Goal: Information Seeking & Learning: Learn about a topic

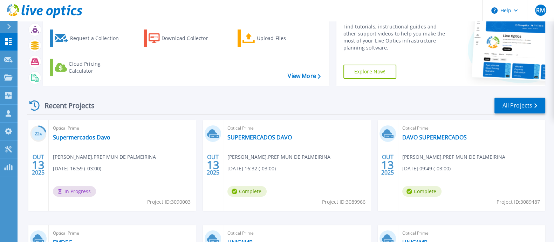
scroll to position [43, 0]
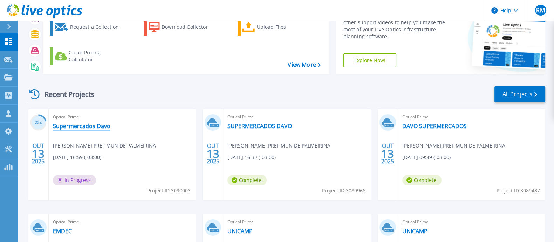
click at [75, 124] on link "Supermercados Davo" at bounding box center [81, 125] width 57 height 7
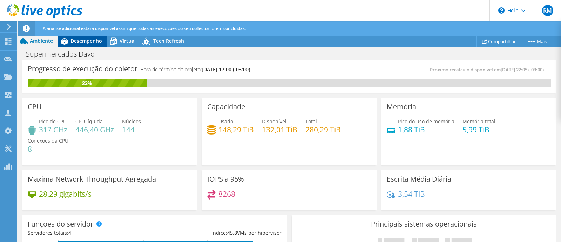
click at [83, 39] on span "Desempenho" at bounding box center [86, 41] width 32 height 7
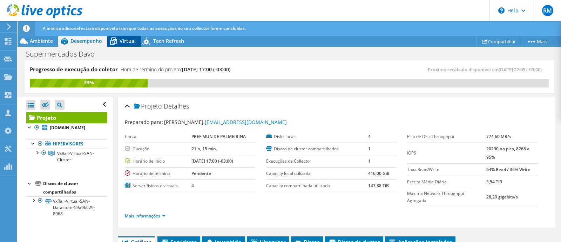
click at [123, 40] on span "Virtual" at bounding box center [128, 41] width 16 height 7
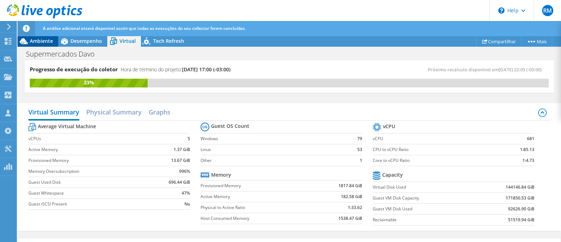
click at [38, 39] on span "Ambiente" at bounding box center [41, 41] width 23 height 7
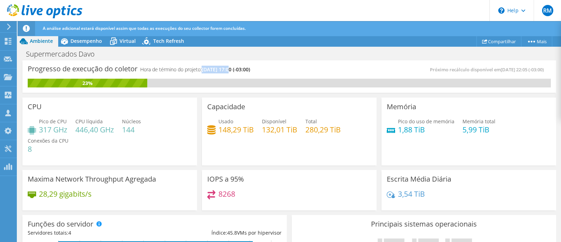
drag, startPoint x: 203, startPoint y: 68, endPoint x: 232, endPoint y: 68, distance: 29.1
click at [232, 68] on h4 "Hora de término do projeto: 10/17/2025, 17:00 (-03:00)" at bounding box center [195, 70] width 110 height 8
click at [268, 59] on div "Supermercados Davo Imprimir" at bounding box center [289, 53] width 543 height 13
click at [81, 36] on div "Desempenho" at bounding box center [82, 40] width 49 height 11
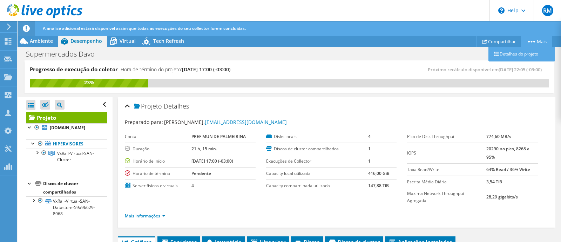
click at [535, 41] on link "Mais" at bounding box center [536, 41] width 31 height 11
click at [517, 53] on link "Detalhes do projeto" at bounding box center [521, 54] width 67 height 15
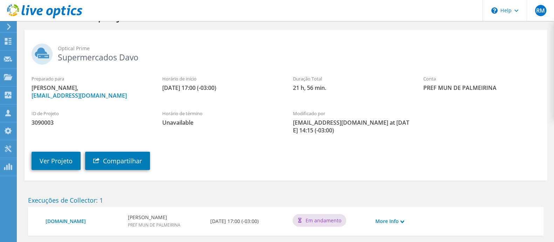
scroll to position [60, 0]
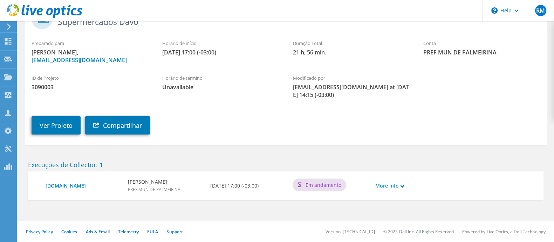
click at [398, 186] on link "More Info" at bounding box center [389, 186] width 29 height 8
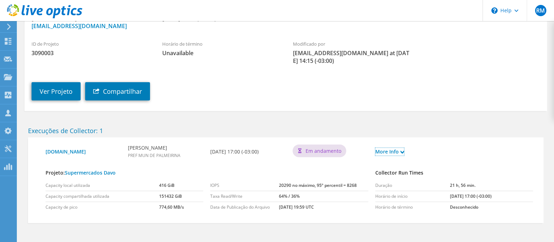
scroll to position [117, 0]
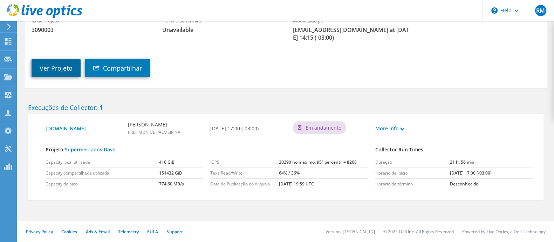
click at [51, 66] on link "Ver Projeto" at bounding box center [56, 68] width 49 height 18
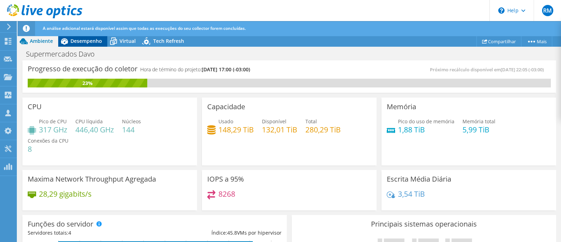
click at [84, 41] on span "Desempenho" at bounding box center [86, 41] width 32 height 7
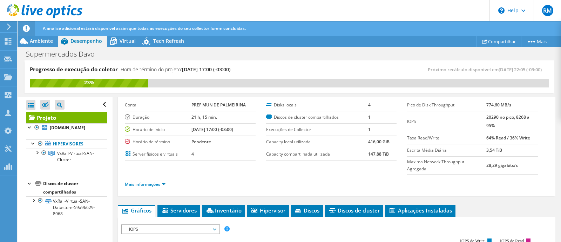
scroll to position [43, 0]
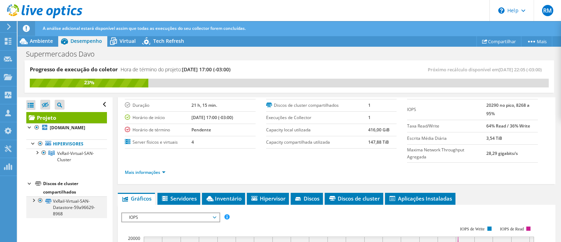
click at [34, 203] on div at bounding box center [33, 199] width 7 height 7
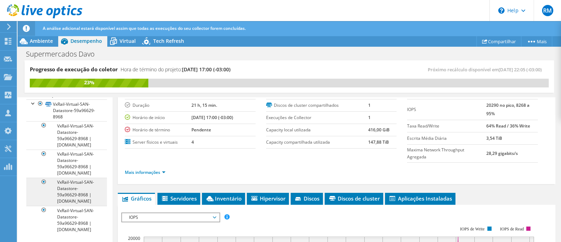
scroll to position [83, 0]
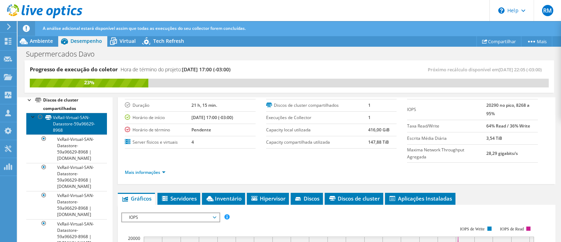
click at [64, 123] on link "VxRail-Virtual-SAN-Datastore-59a96629-8968" at bounding box center [66, 124] width 81 height 22
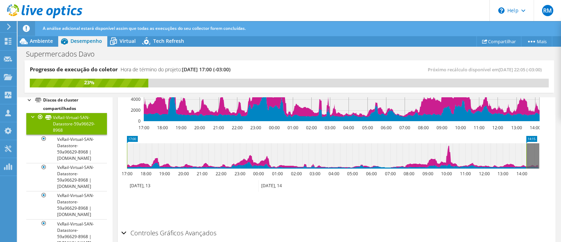
scroll to position [254, 0]
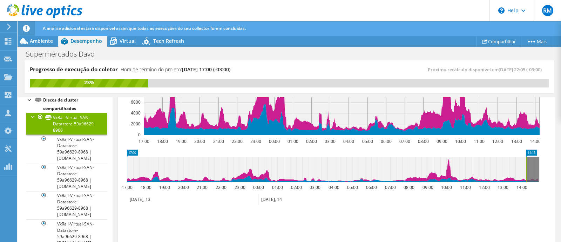
click at [534, 158] on icon at bounding box center [333, 169] width 412 height 25
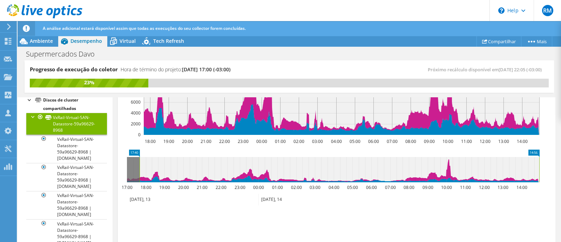
click at [533, 165] on icon at bounding box center [340, 169] width 400 height 25
click at [479, 172] on icon at bounding box center [340, 169] width 400 height 25
drag, startPoint x: 436, startPoint y: 174, endPoint x: 507, endPoint y: 173, distance: 70.8
click at [507, 173] on icon at bounding box center [340, 169] width 400 height 25
drag, startPoint x: 514, startPoint y: 167, endPoint x: 384, endPoint y: 166, distance: 129.7
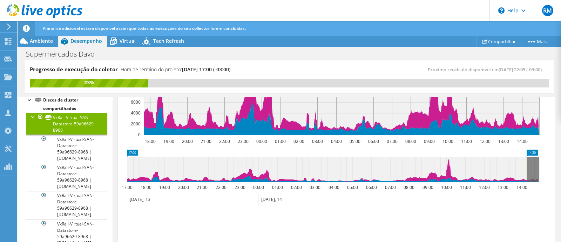
click at [384, 166] on icon at bounding box center [327, 169] width 400 height 25
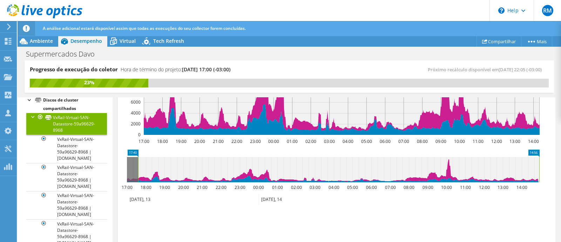
drag, startPoint x: 487, startPoint y: 168, endPoint x: 528, endPoint y: 166, distance: 41.1
click at [528, 166] on icon at bounding box center [338, 169] width 401 height 25
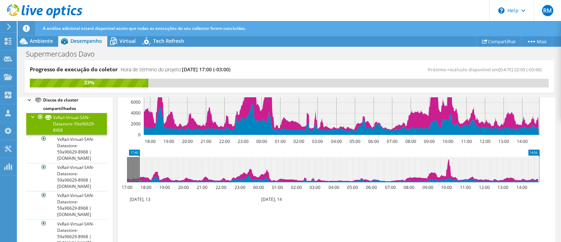
drag, startPoint x: 433, startPoint y: 167, endPoint x: 408, endPoint y: 167, distance: 25.2
click at [416, 167] on icon at bounding box center [340, 169] width 400 height 25
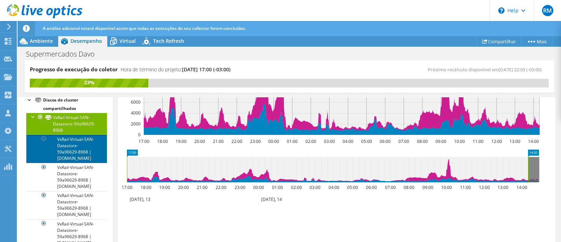
click at [63, 151] on link "VxRail-Virtual-SAN-Datastore-59a96629-8968 | [DOMAIN_NAME]" at bounding box center [66, 148] width 81 height 28
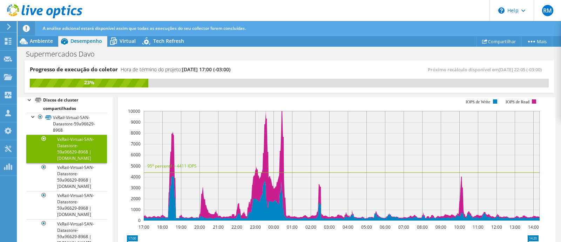
scroll to position [100, 0]
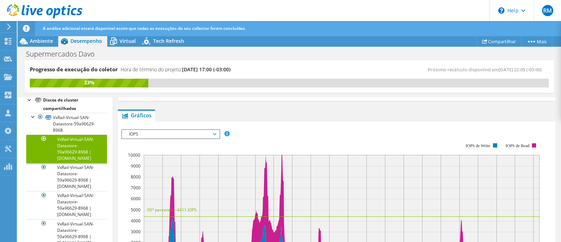
click at [216, 134] on icon at bounding box center [215, 134] width 4 height 2
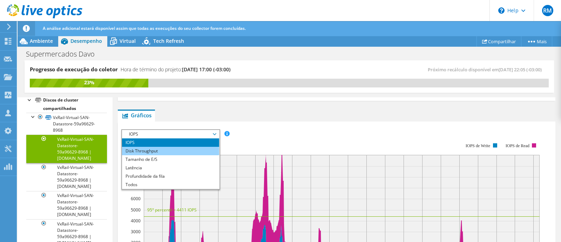
click at [145, 149] on li "Disk Throughput" at bounding box center [170, 151] width 97 height 8
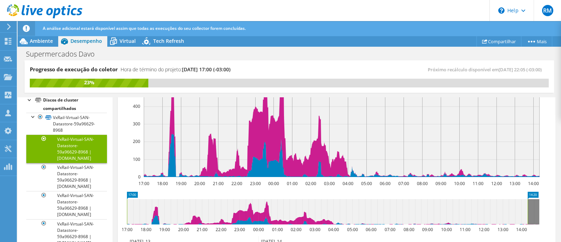
scroll to position [275, 0]
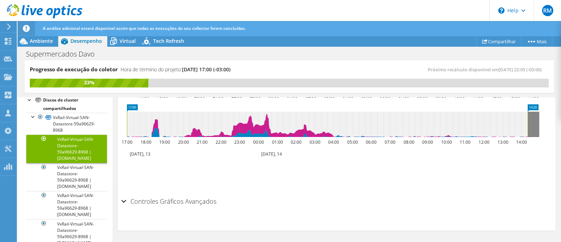
click at [126, 201] on div "Controles Gráficos Avançados" at bounding box center [336, 201] width 431 height 15
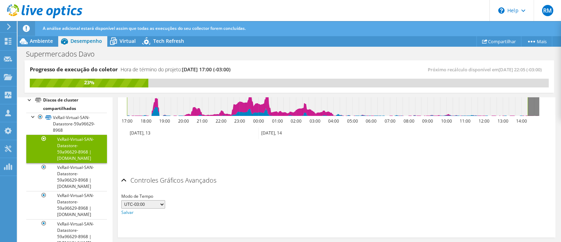
scroll to position [303, 0]
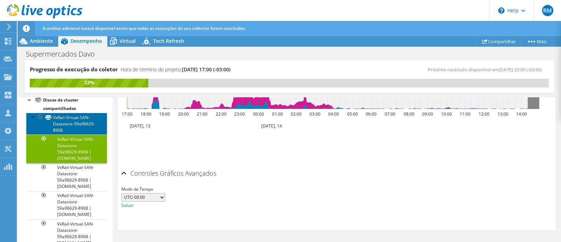
click at [61, 129] on link "VxRail-Virtual-SAN-Datastore-59a96629-8968" at bounding box center [66, 124] width 81 height 22
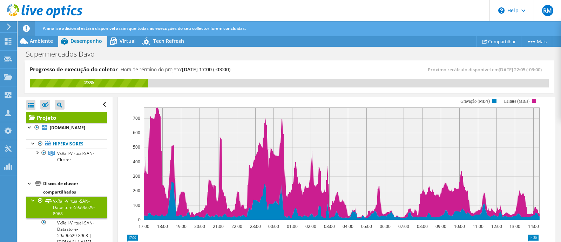
scroll to position [194, 0]
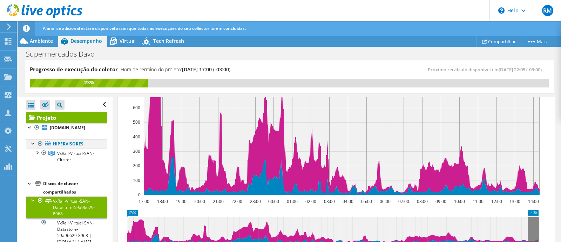
click at [31, 146] on div at bounding box center [33, 142] width 7 height 7
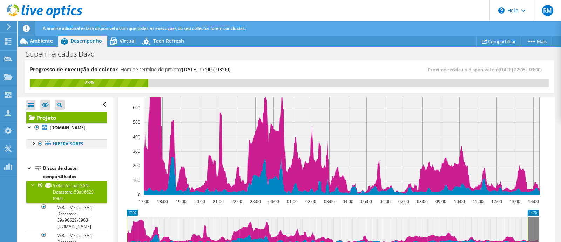
click at [33, 146] on div at bounding box center [33, 142] width 7 height 7
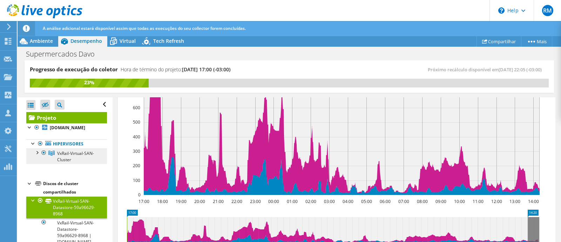
click at [65, 161] on span "VxRail-Virtual-SAN-Cluster" at bounding box center [75, 156] width 37 height 12
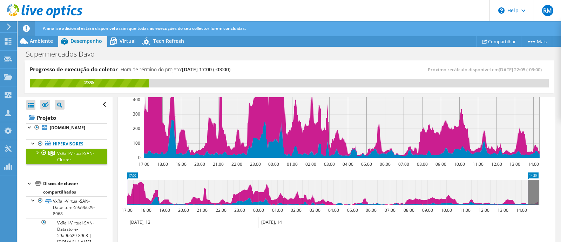
scroll to position [158, 0]
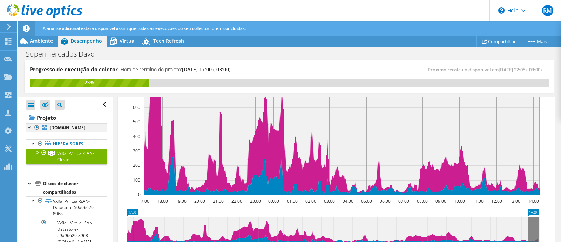
click at [29, 125] on div at bounding box center [29, 126] width 7 height 7
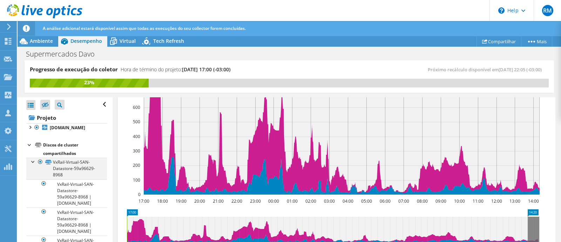
click at [34, 164] on div at bounding box center [33, 160] width 7 height 7
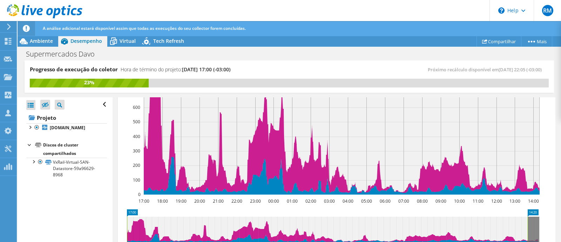
click at [31, 148] on div at bounding box center [29, 144] width 7 height 7
click at [30, 126] on div at bounding box center [29, 126] width 7 height 7
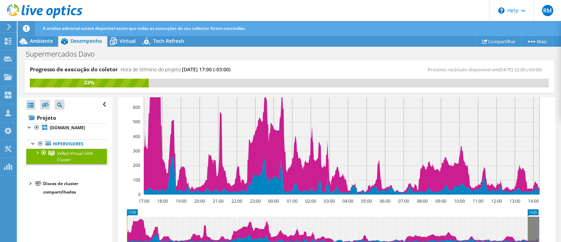
click at [38, 155] on div at bounding box center [36, 151] width 7 height 7
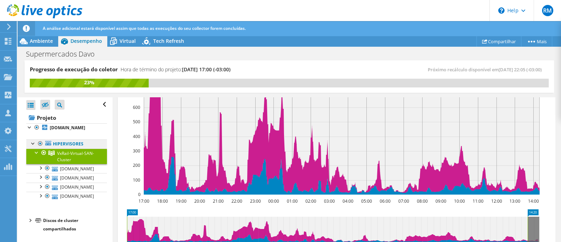
scroll to position [30, 0]
click at [69, 164] on link "[DOMAIN_NAME]" at bounding box center [66, 168] width 81 height 9
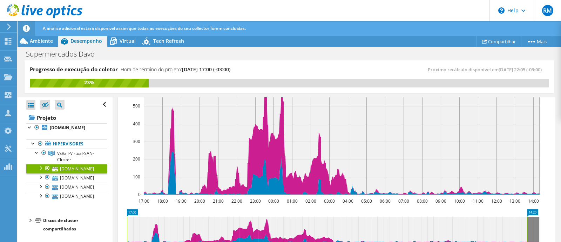
scroll to position [0, 0]
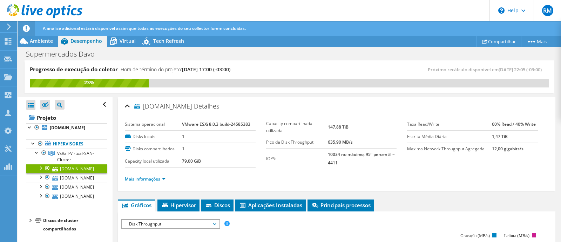
click at [156, 178] on link "Mais informações" at bounding box center [145, 179] width 41 height 6
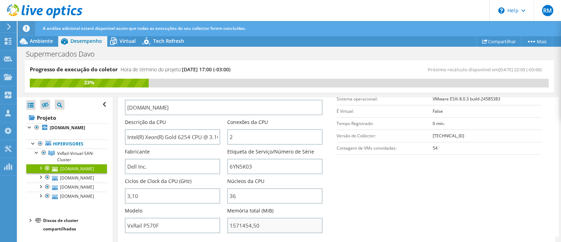
scroll to position [131, 0]
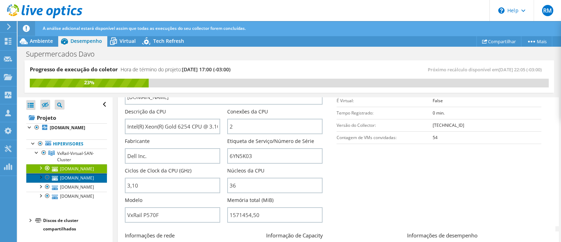
click at [71, 173] on link "[DOMAIN_NAME]" at bounding box center [66, 177] width 81 height 9
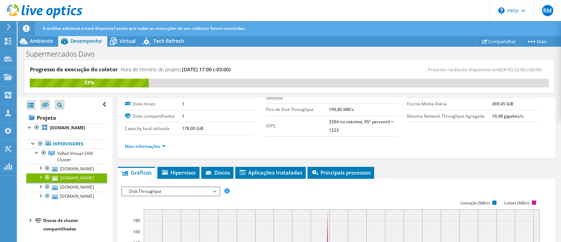
scroll to position [0, 0]
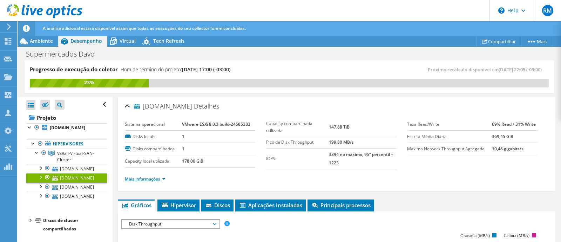
click at [156, 176] on link "Mais informações" at bounding box center [145, 179] width 41 height 6
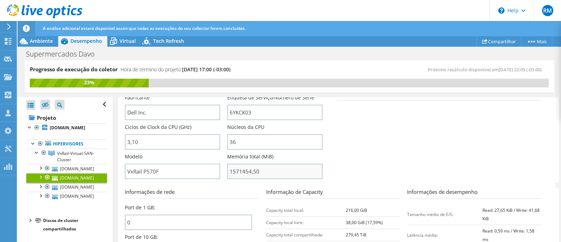
scroll to position [131, 0]
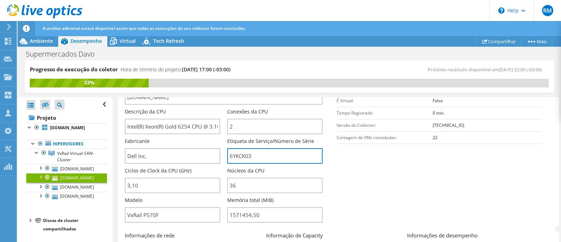
drag, startPoint x: 254, startPoint y: 156, endPoint x: 223, endPoint y: 153, distance: 31.3
click at [223, 79] on div "Nome do servidor [DOMAIN_NAME] Descrição da CPU Intel(R) Xeon(R) Gold 6254 CPU …" at bounding box center [227, 79] width 205 height 0
